Goal: Find specific page/section: Find specific page/section

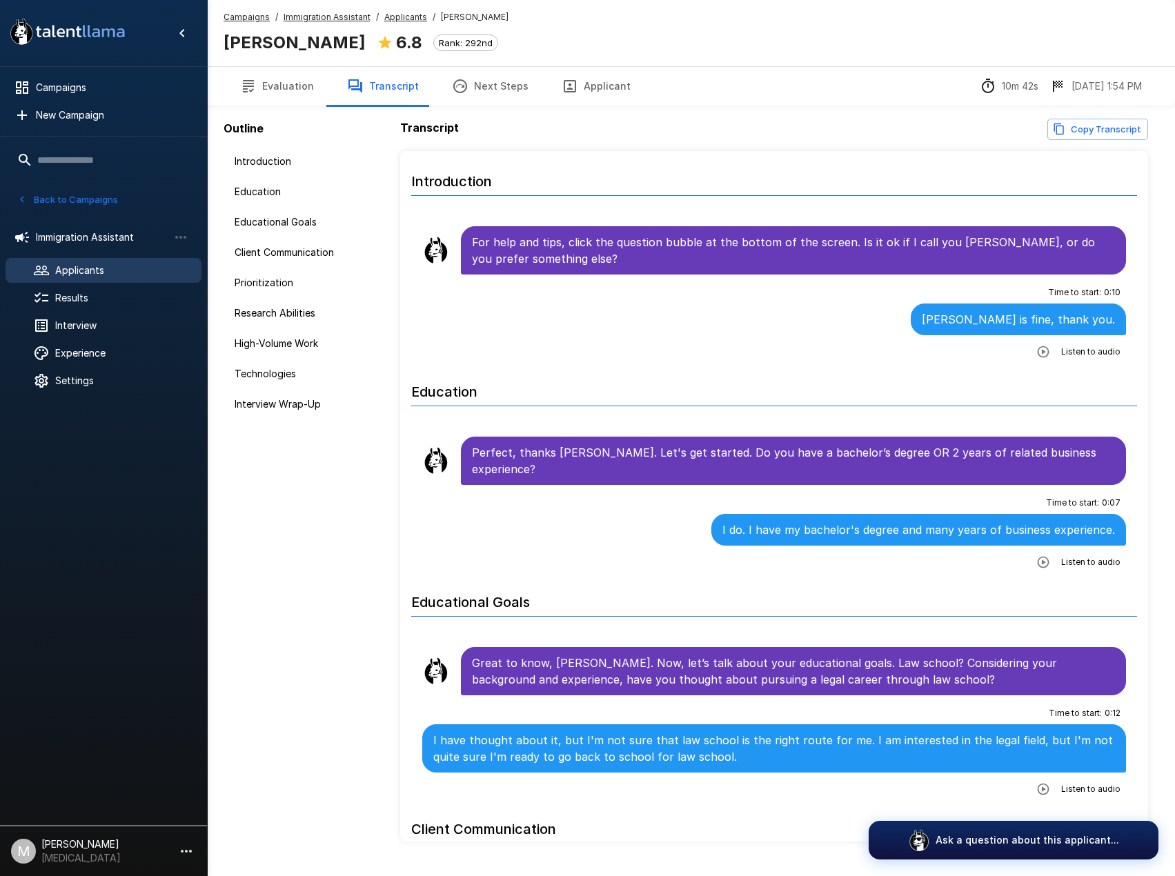
click at [335, 23] on span "Immigration Assistant" at bounding box center [327, 17] width 87 height 14
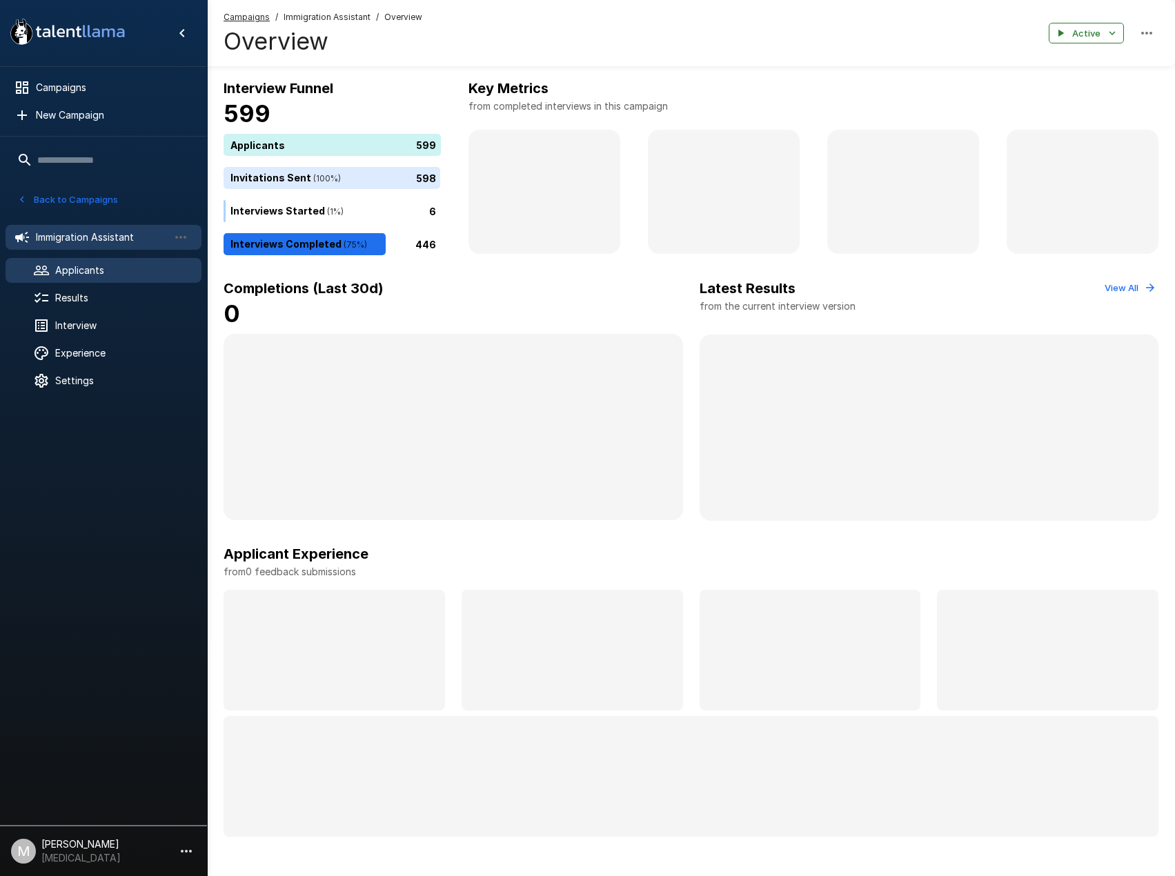
click at [55, 273] on span "Applicants" at bounding box center [122, 271] width 135 height 14
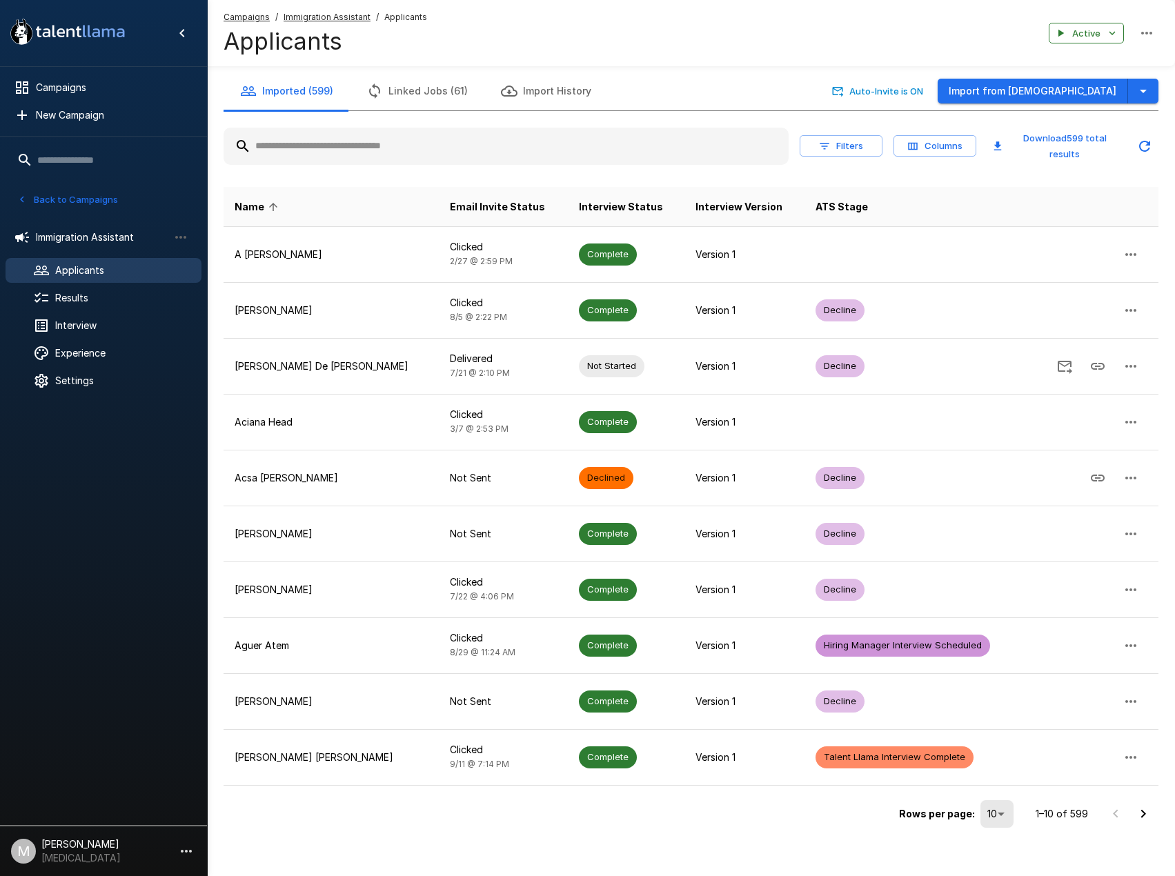
click at [436, 127] on div "Filters Columns Download 599 total results" at bounding box center [691, 146] width 935 height 48
click at [440, 144] on input "text" at bounding box center [506, 146] width 565 height 25
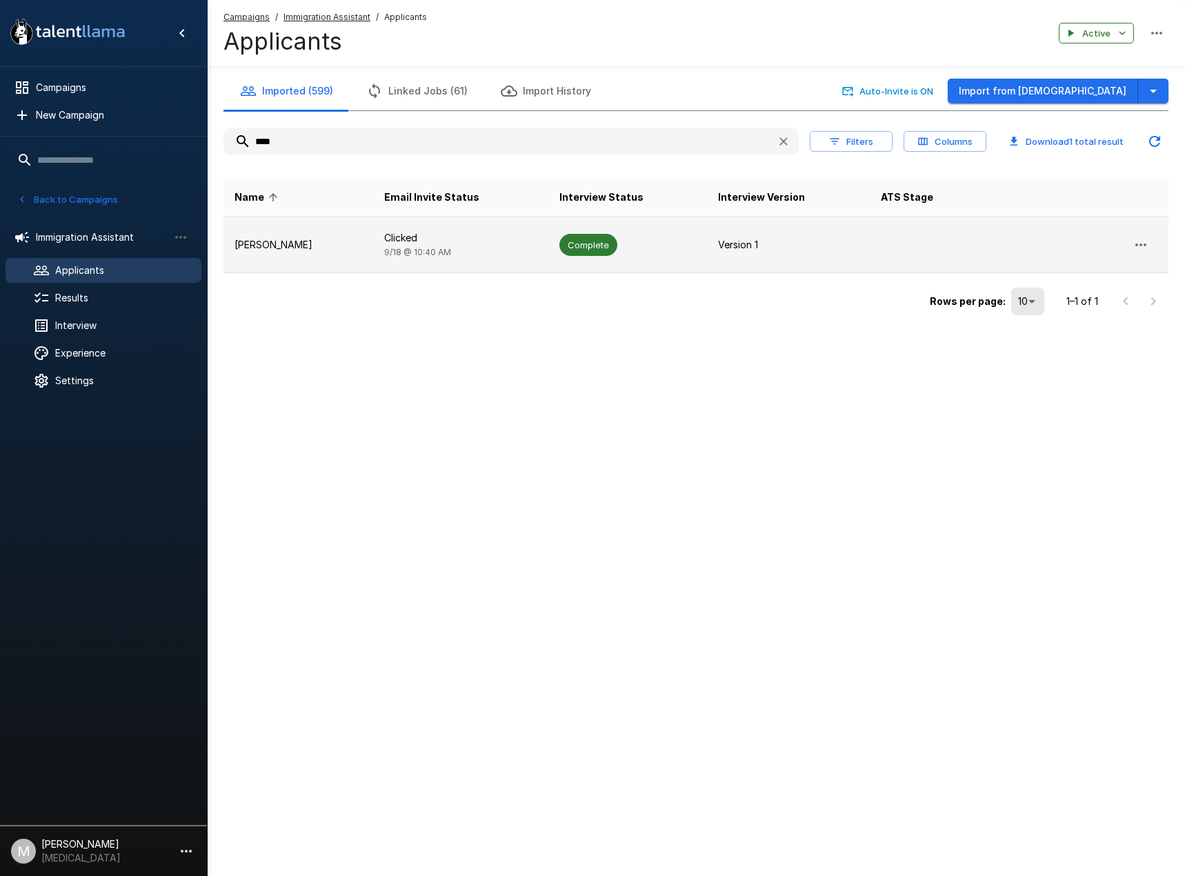
type input "****"
click at [357, 230] on td "[PERSON_NAME]" at bounding box center [299, 245] width 150 height 56
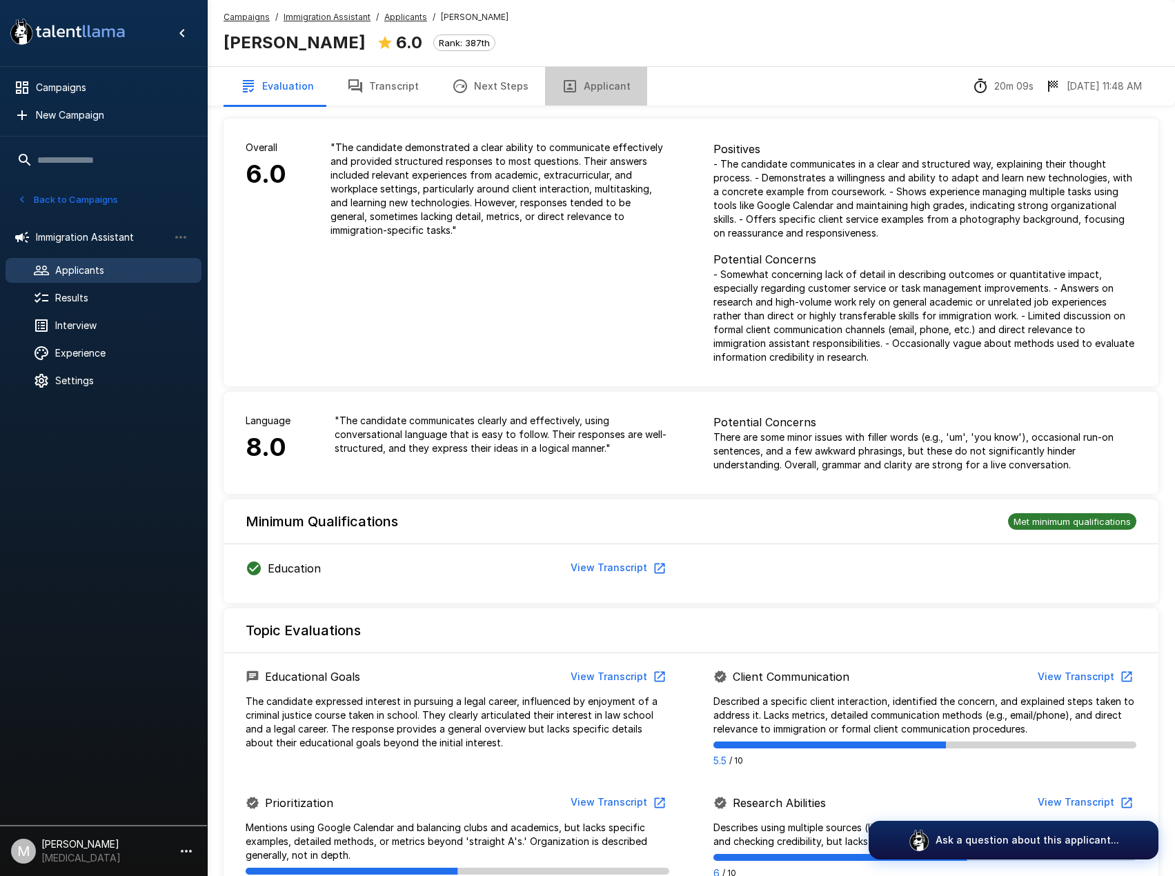
click at [614, 93] on button "Applicant" at bounding box center [596, 86] width 102 height 39
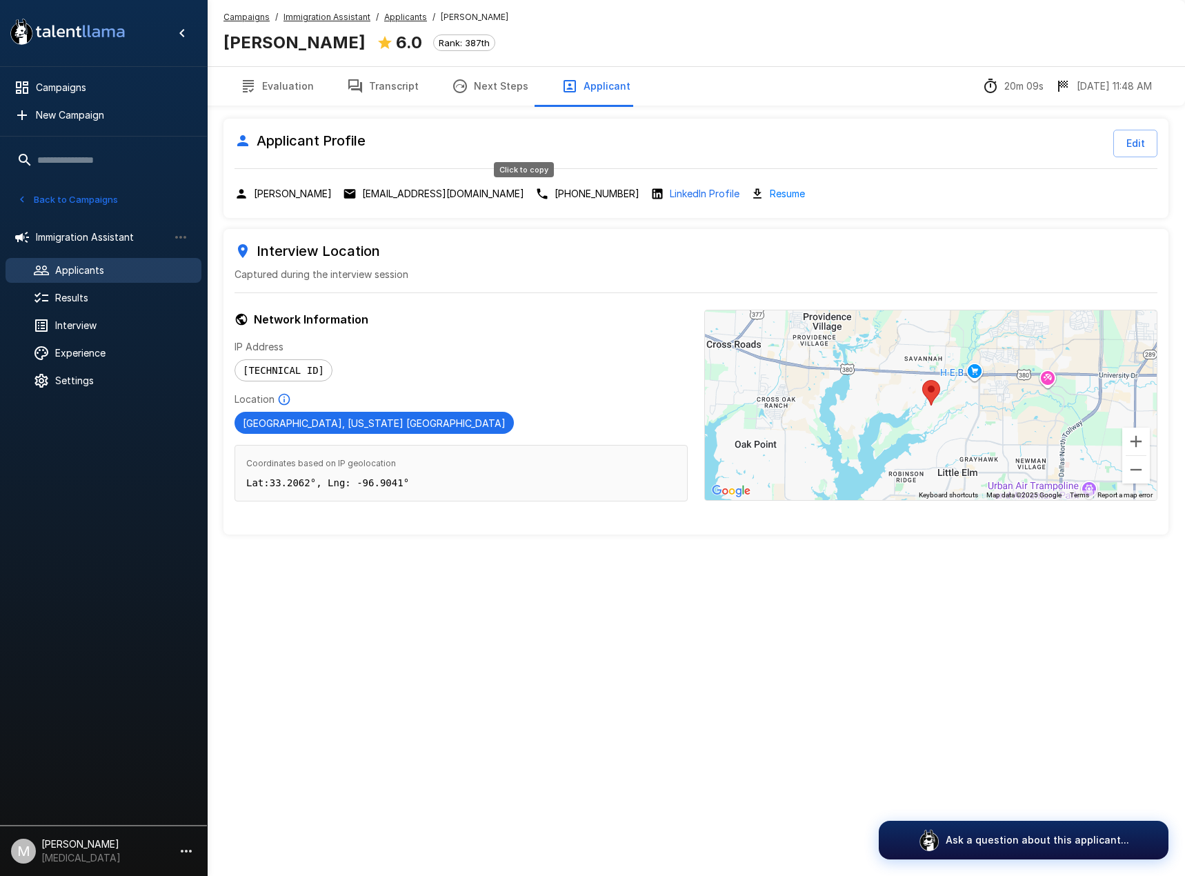
click at [555, 191] on p "[PHONE_NUMBER]" at bounding box center [597, 194] width 85 height 14
click at [395, 90] on button "Transcript" at bounding box center [383, 86] width 105 height 39
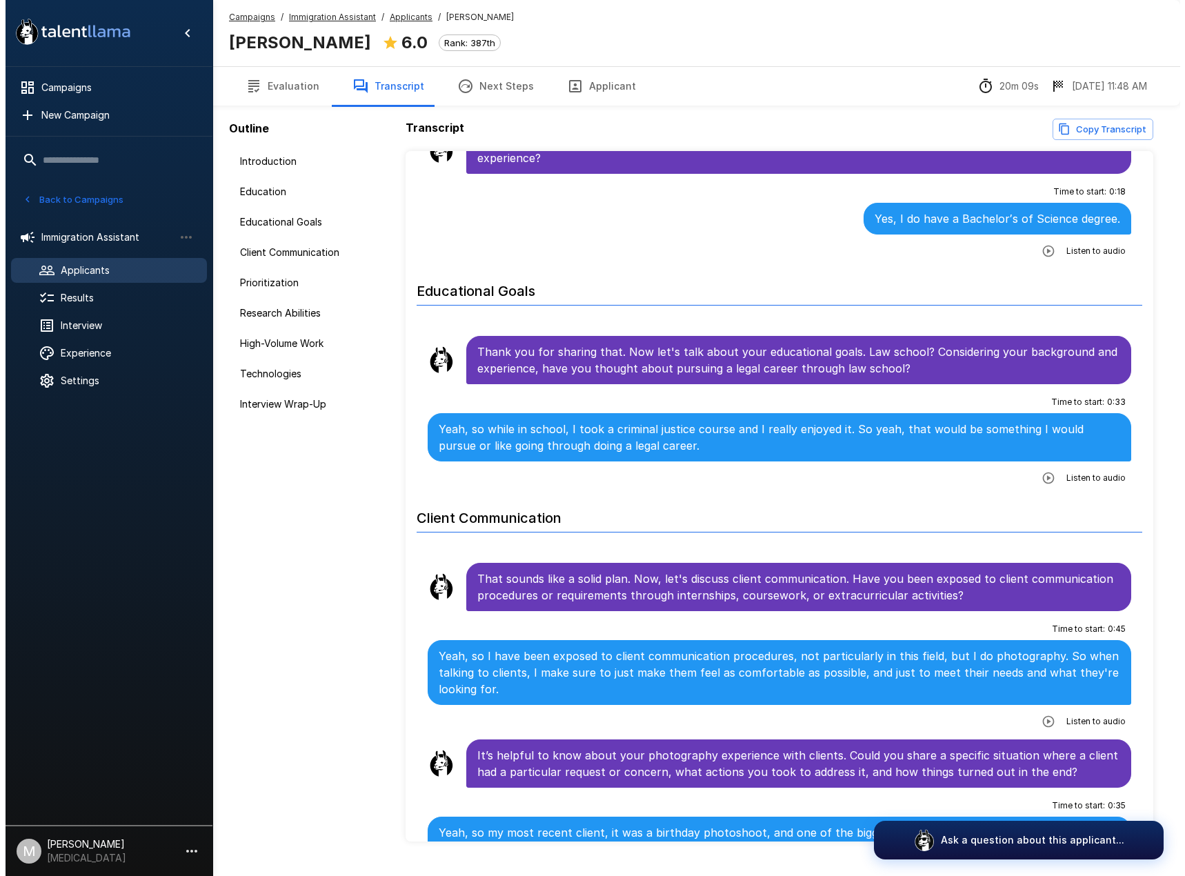
scroll to position [345, 0]
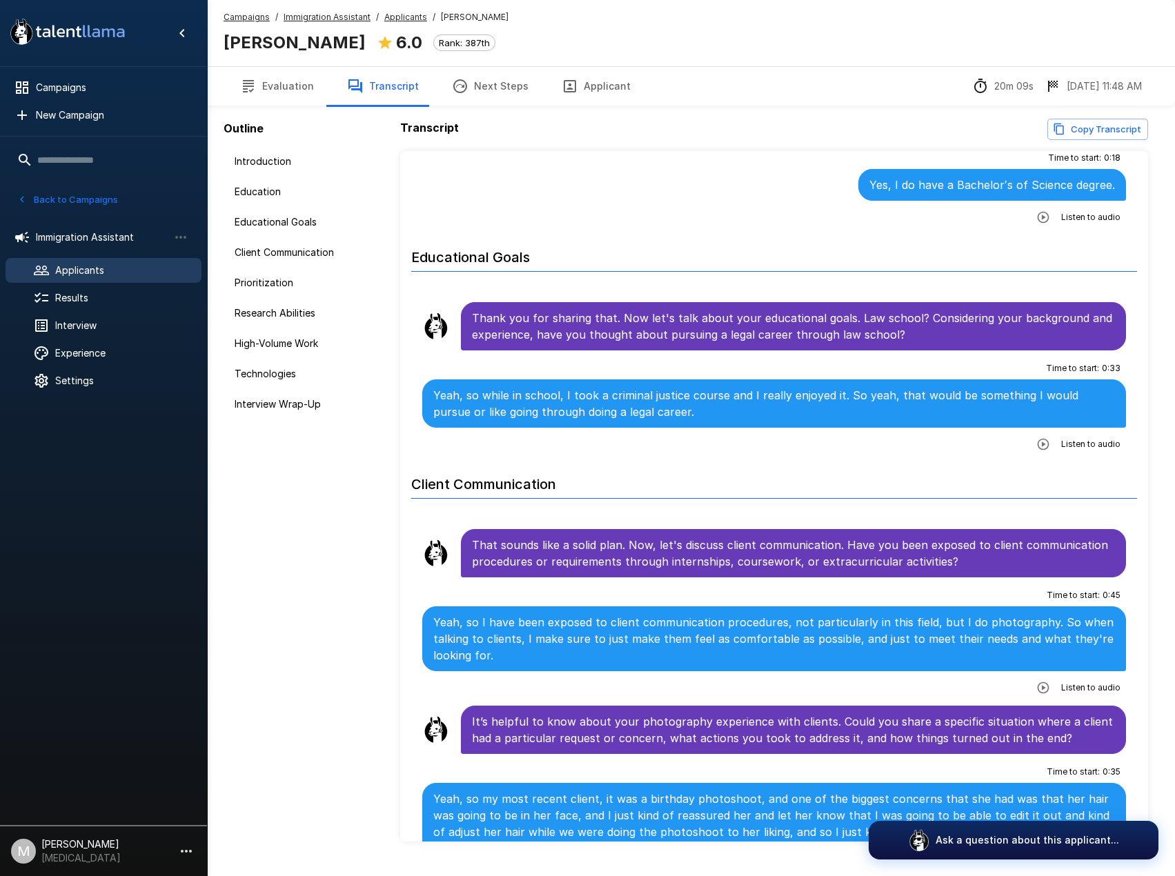
click at [602, 92] on button "Applicant" at bounding box center [596, 86] width 102 height 39
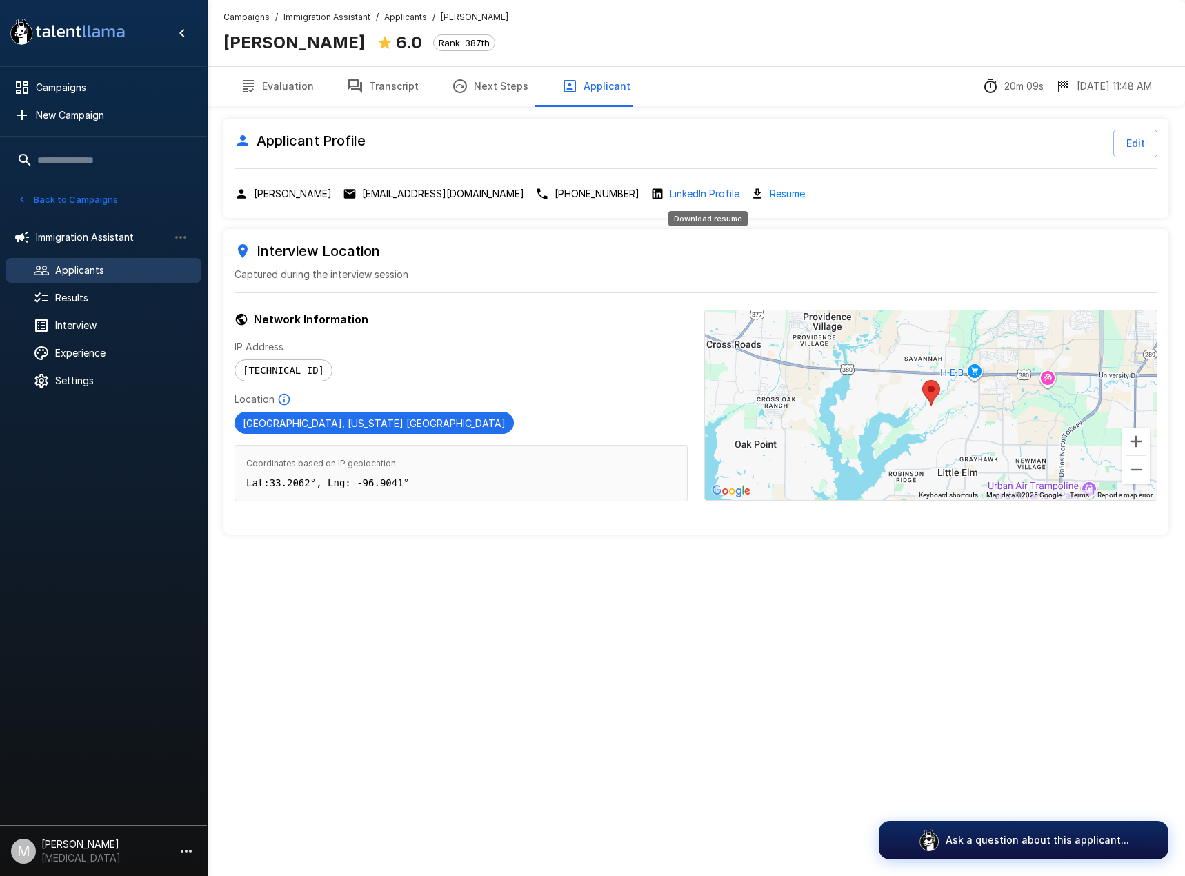
click at [770, 194] on link "Resume" at bounding box center [787, 194] width 35 height 16
